Goal: Task Accomplishment & Management: Use online tool/utility

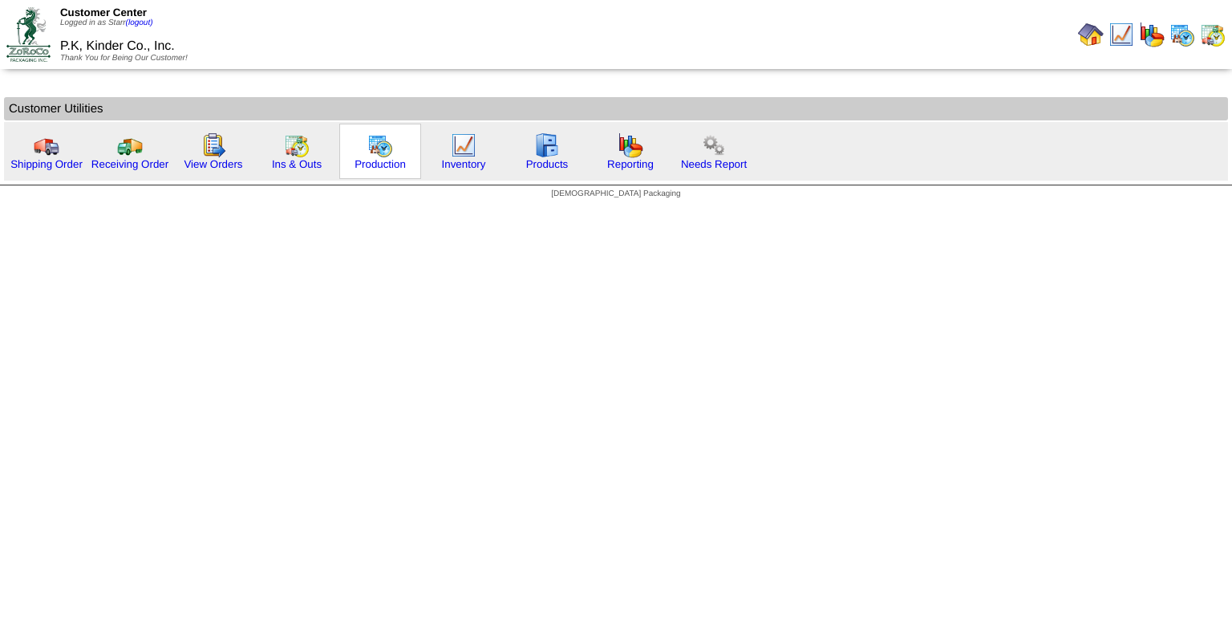
click at [378, 148] on img at bounding box center [380, 145] width 26 height 26
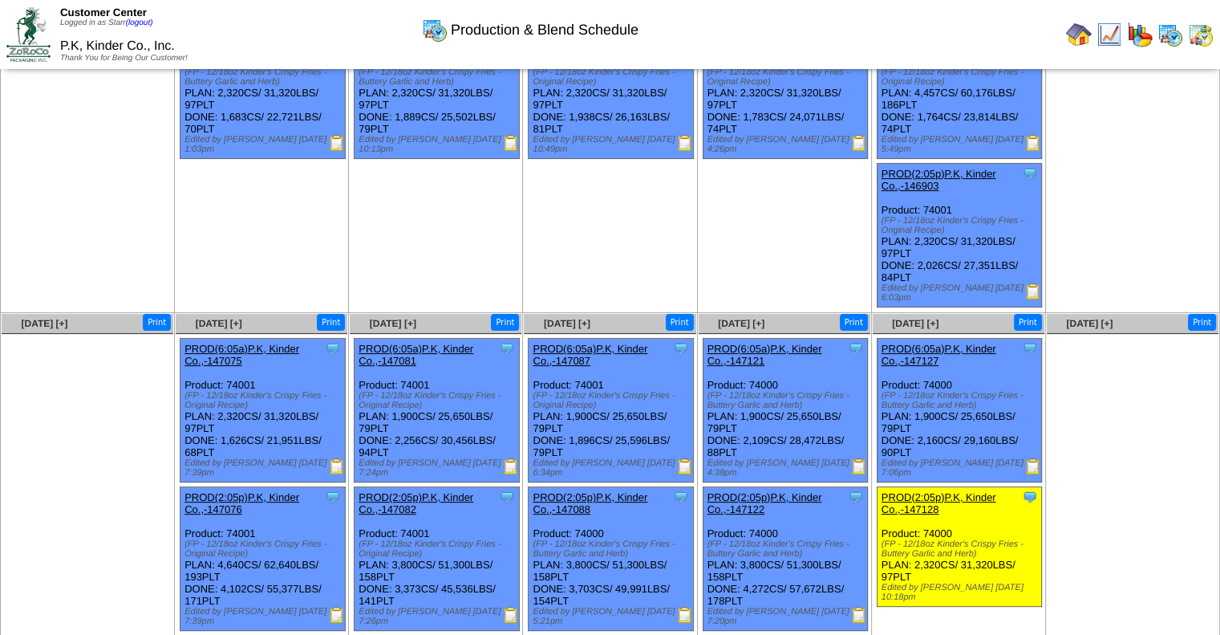
scroll to position [282, 0]
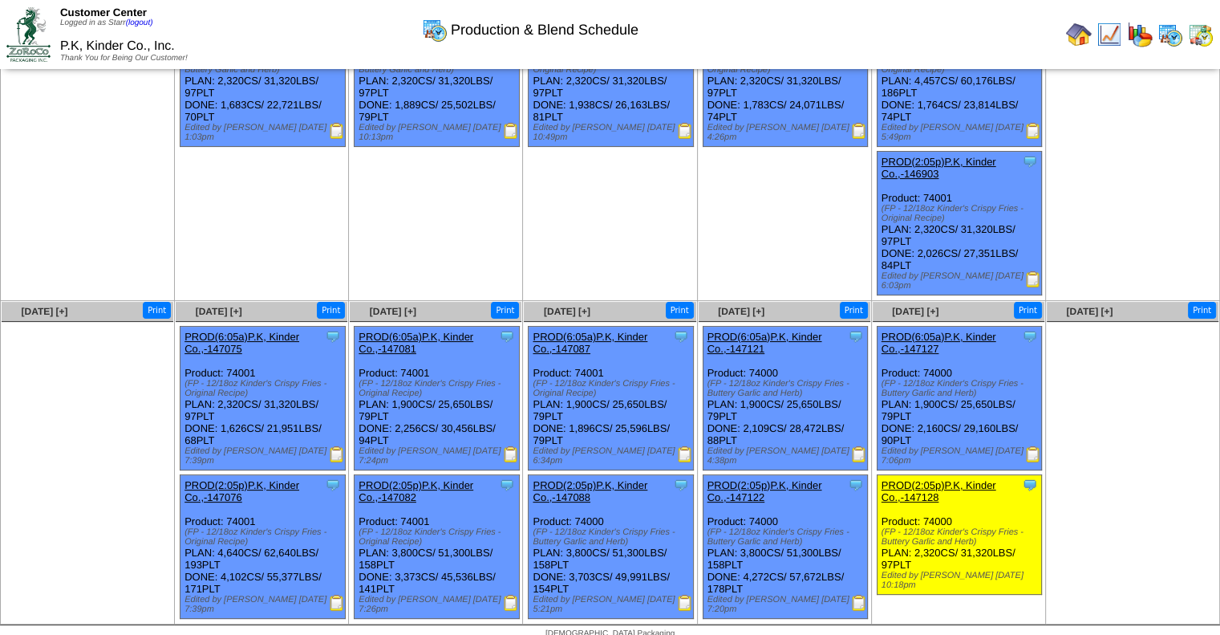
click at [684, 596] on img at bounding box center [685, 603] width 16 height 16
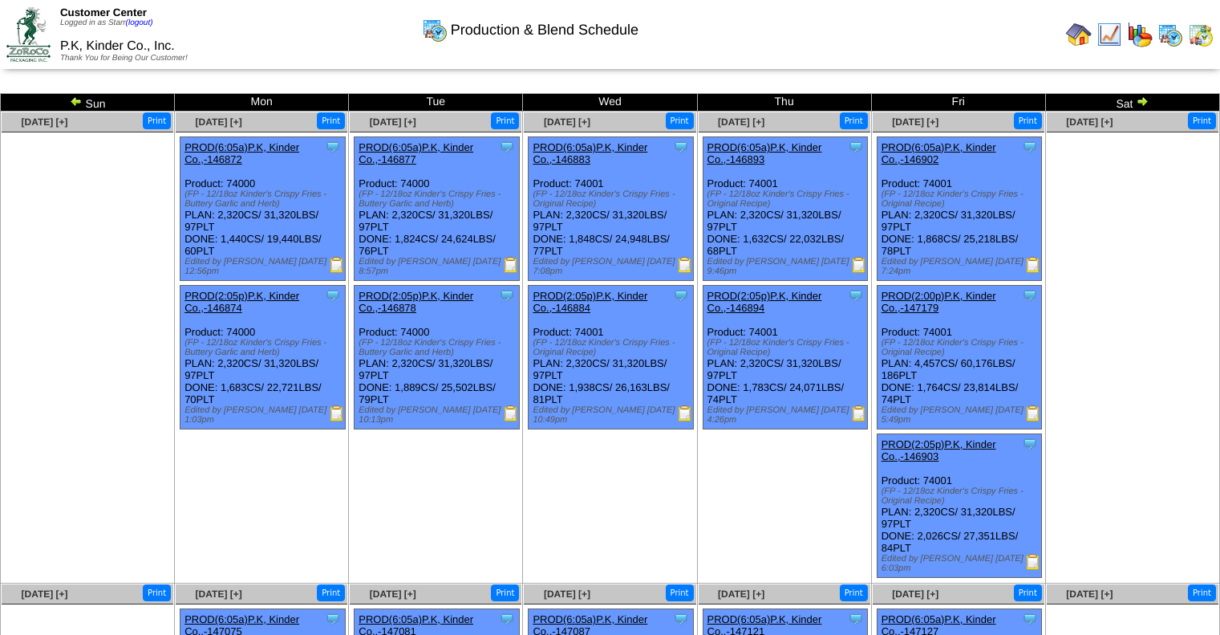
scroll to position [282, 0]
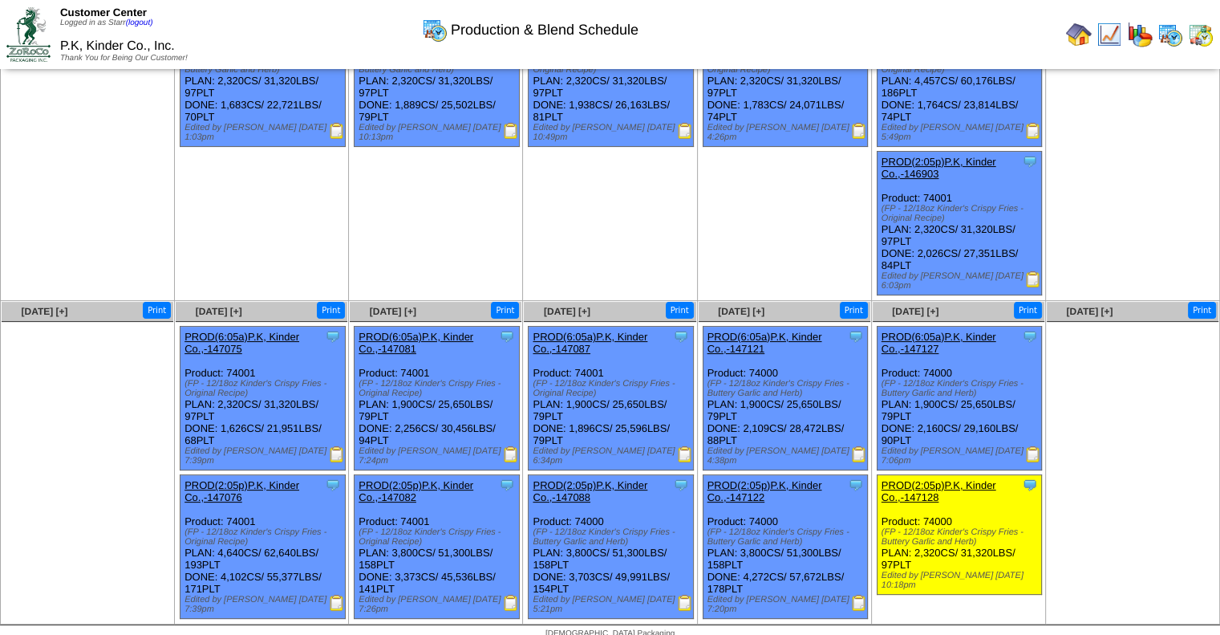
click at [688, 595] on img at bounding box center [685, 603] width 16 height 16
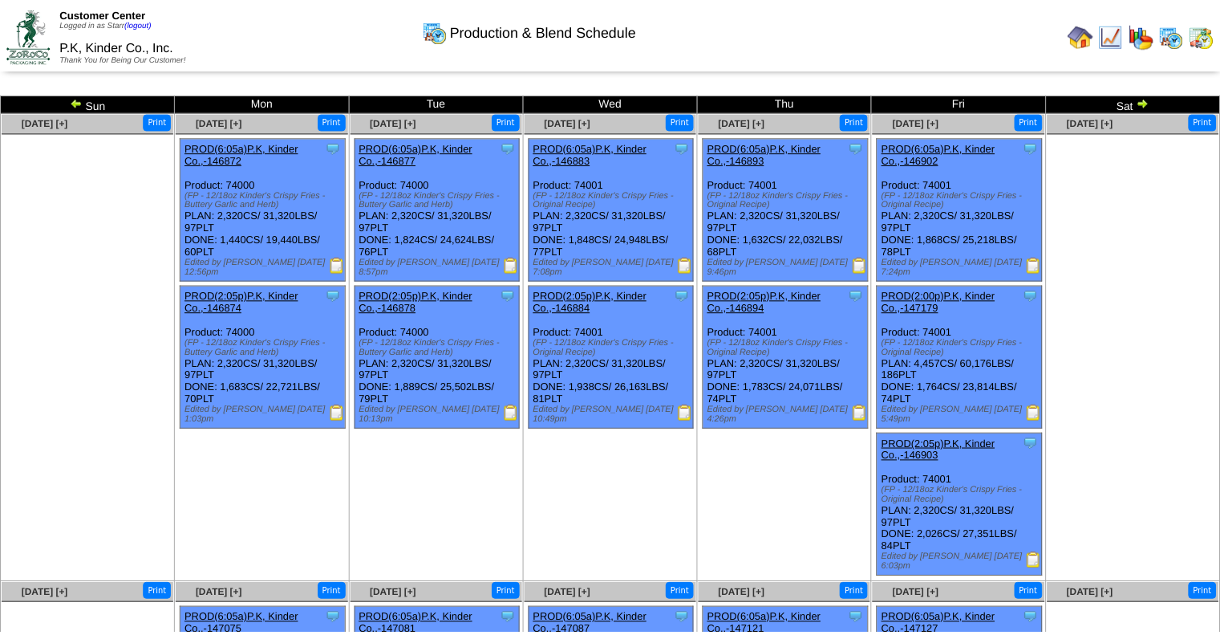
scroll to position [282, 0]
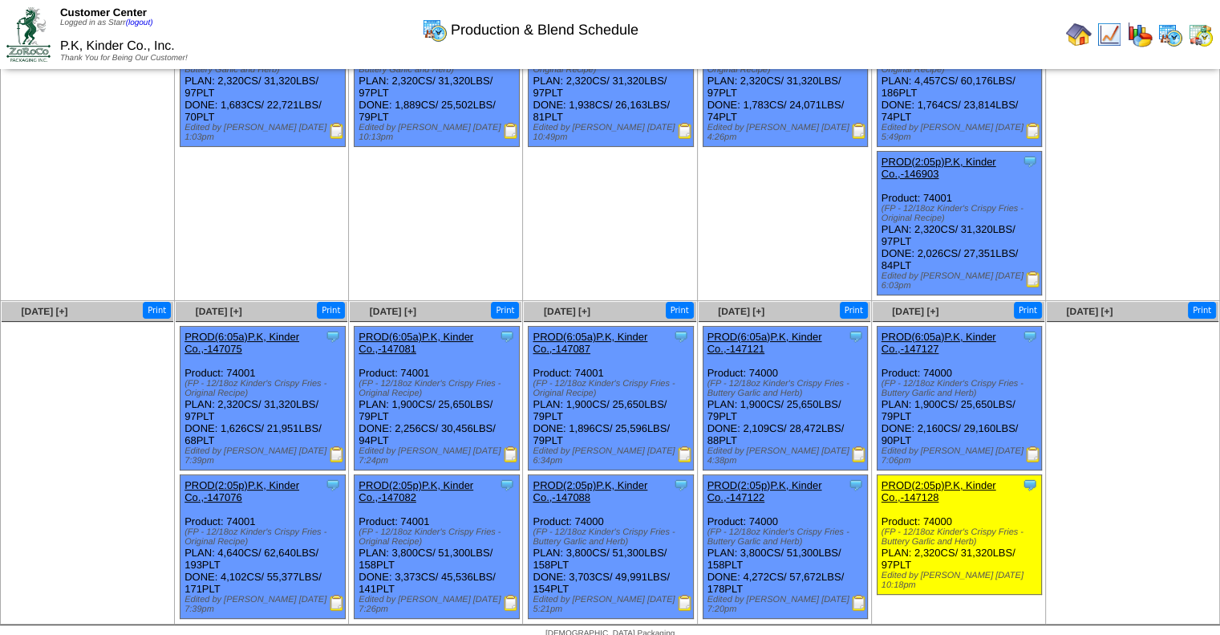
click at [859, 446] on img at bounding box center [859, 454] width 16 height 16
